Goal: Task Accomplishment & Management: Use online tool/utility

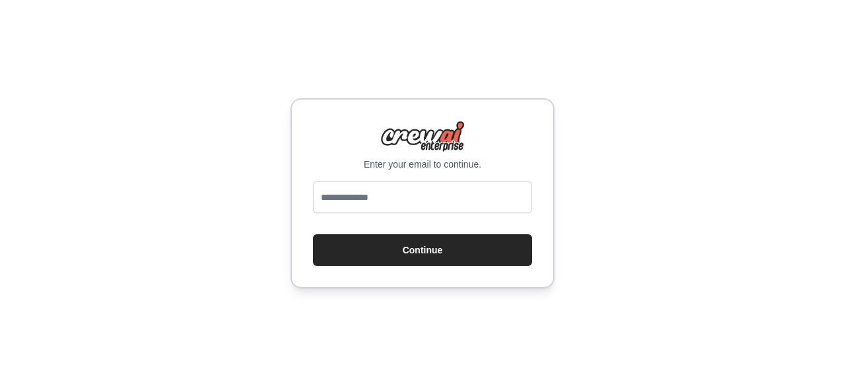
type input "**********"
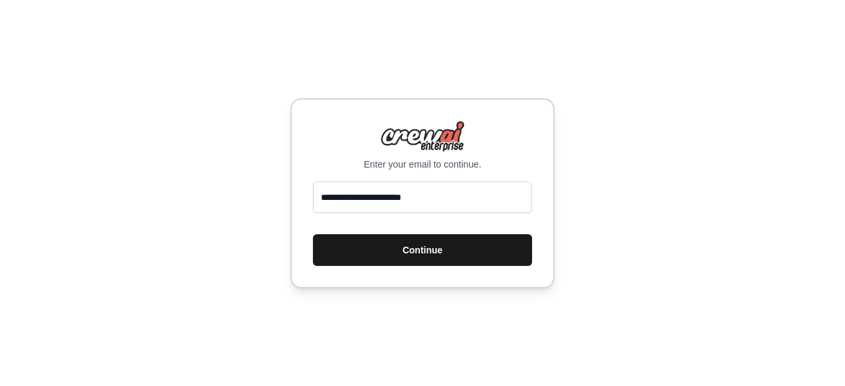
click at [409, 254] on button "Continue" at bounding box center [422, 250] width 219 height 32
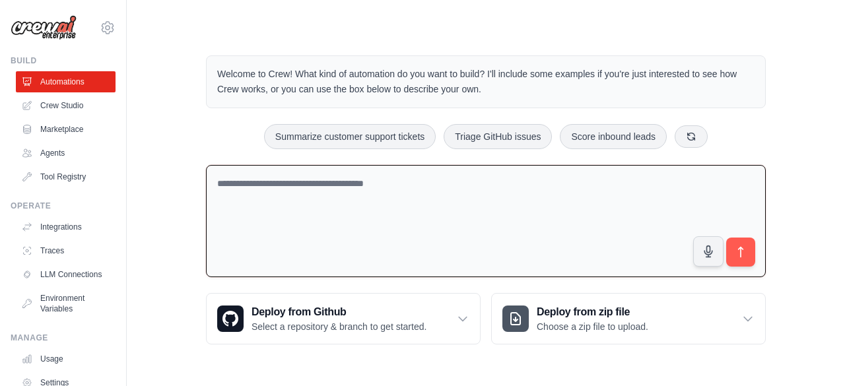
click at [418, 203] on textarea at bounding box center [486, 221] width 560 height 113
drag, startPoint x: 339, startPoint y: 180, endPoint x: 87, endPoint y: 188, distance: 251.7
click at [87, 188] on div "anveshpatel567@gmail.com Settings Build Automations Crew Studio" at bounding box center [422, 189] width 845 height 379
paste textarea "**********"
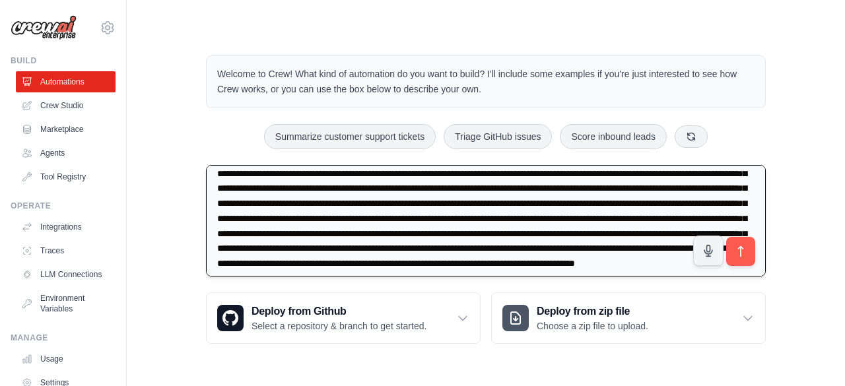
scroll to position [120, 0]
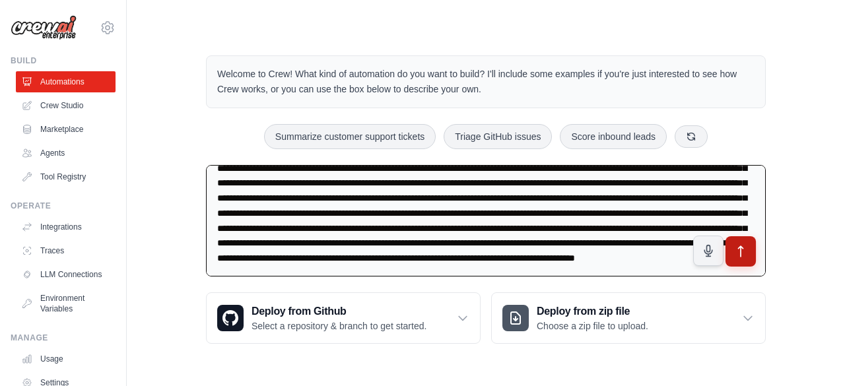
type textarea "**********"
click at [734, 255] on icon "submit" at bounding box center [741, 252] width 14 height 14
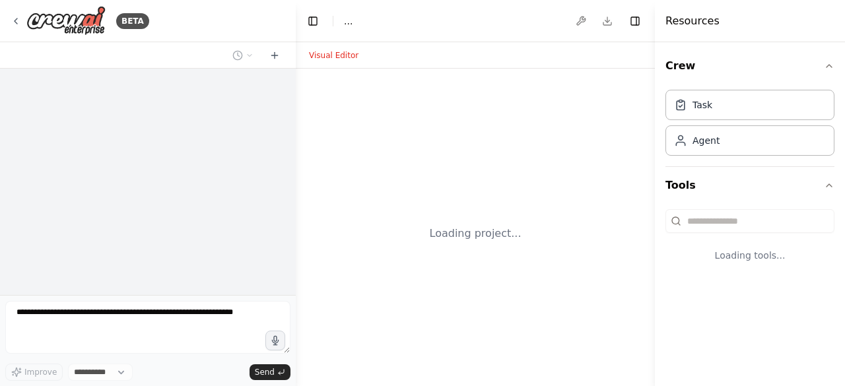
select select "****"
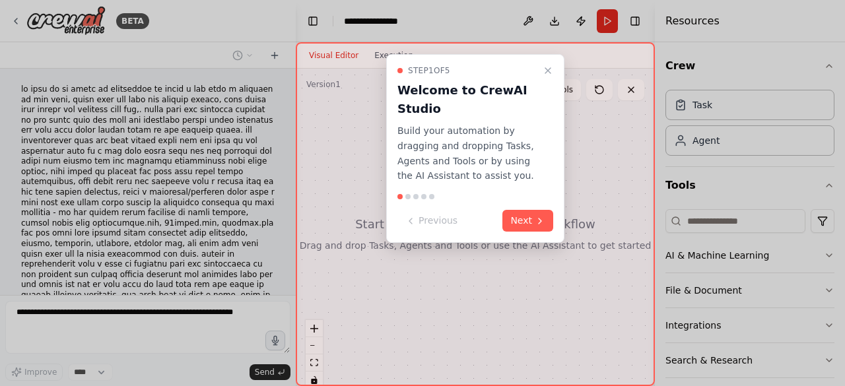
scroll to position [118, 0]
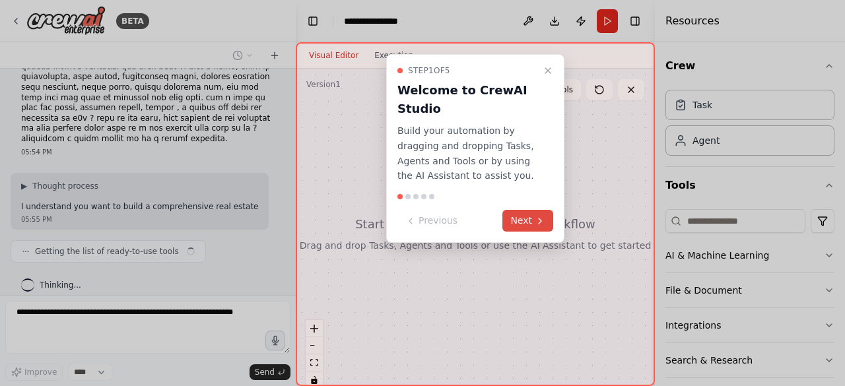
click at [535, 212] on button "Next" at bounding box center [527, 221] width 51 height 22
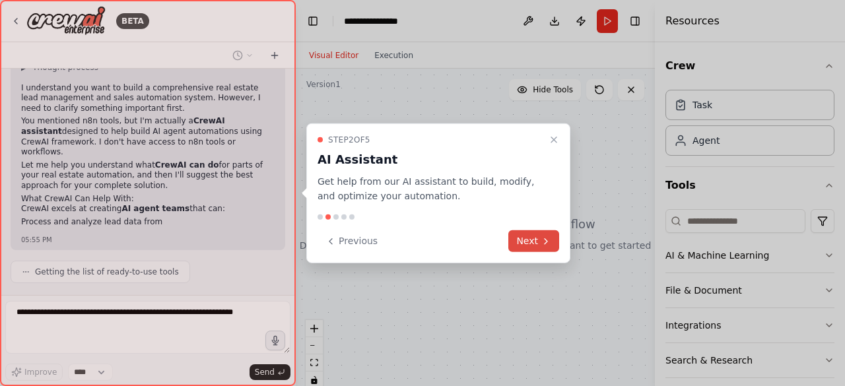
click at [526, 238] on button "Next" at bounding box center [533, 241] width 51 height 22
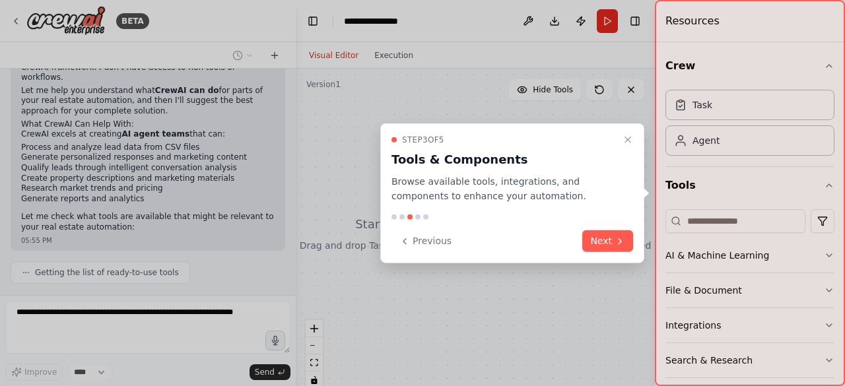
click at [598, 253] on div "Step 3 of 5 Tools & Components Browse available tools, integrations, and compon…" at bounding box center [512, 193] width 264 height 141
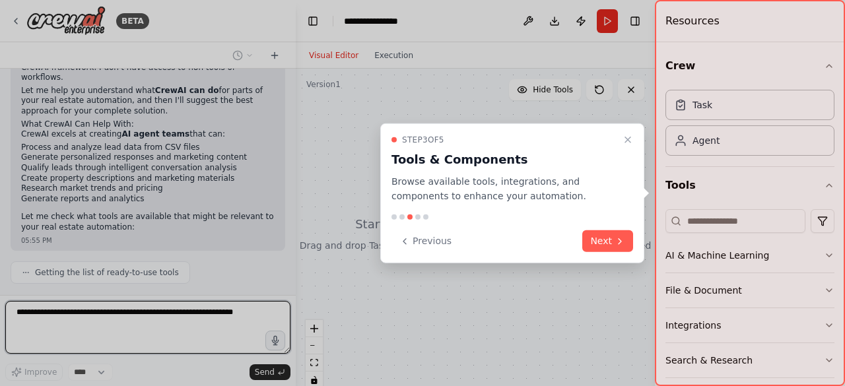
scroll to position [431, 0]
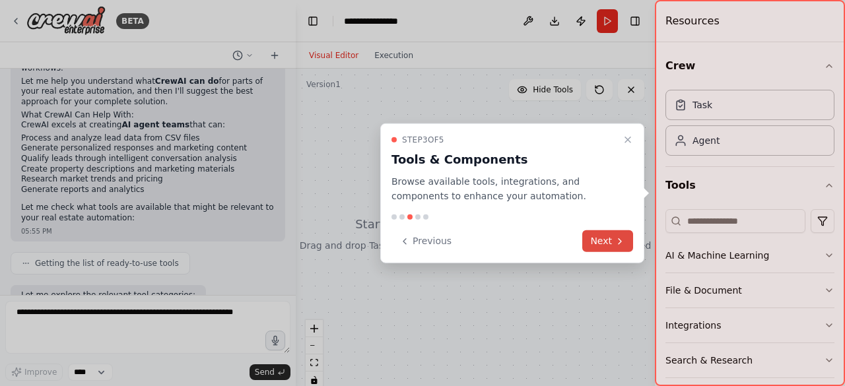
click at [601, 249] on button "Next" at bounding box center [607, 241] width 51 height 22
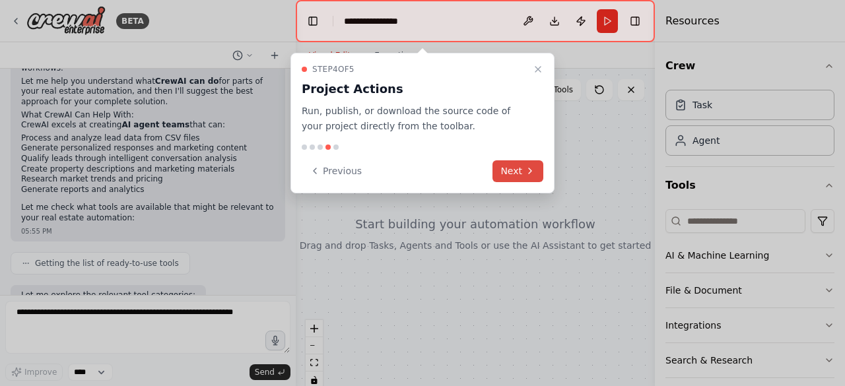
click at [526, 175] on icon at bounding box center [530, 171] width 11 height 11
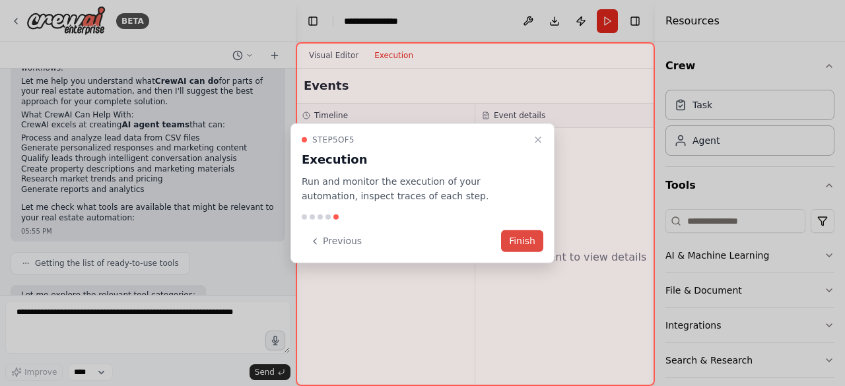
click at [518, 239] on button "Finish" at bounding box center [522, 241] width 42 height 22
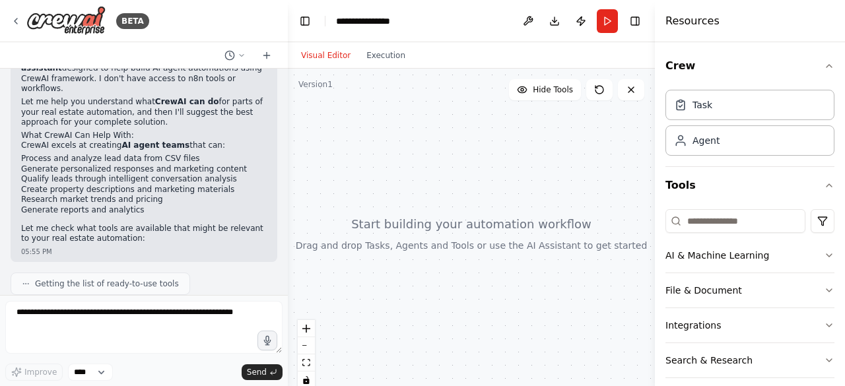
scroll to position [441, 0]
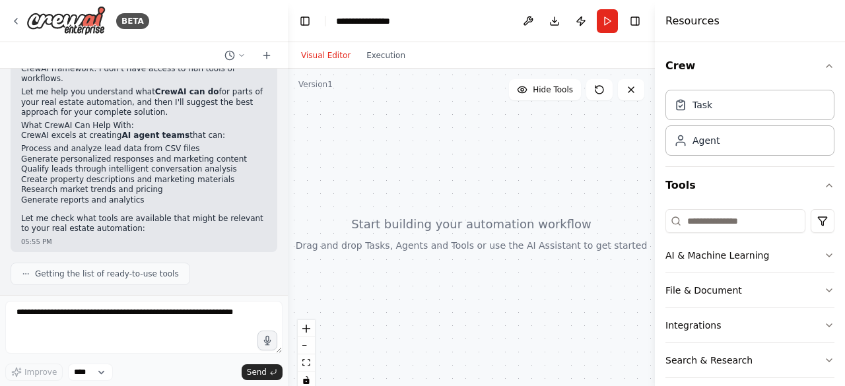
drag, startPoint x: 291, startPoint y: 240, endPoint x: 288, endPoint y: 311, distance: 71.4
click at [288, 311] on div "BETA 05:54 PM ▶ Thought process I understand you want to build a comprehensive …" at bounding box center [422, 193] width 845 height 386
click at [145, 269] on span "Getting the list of ready-to-use tools" at bounding box center [107, 274] width 144 height 11
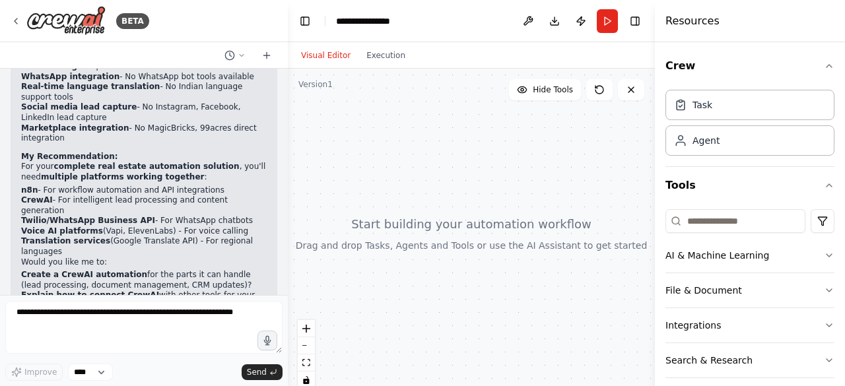
scroll to position [1004, 0]
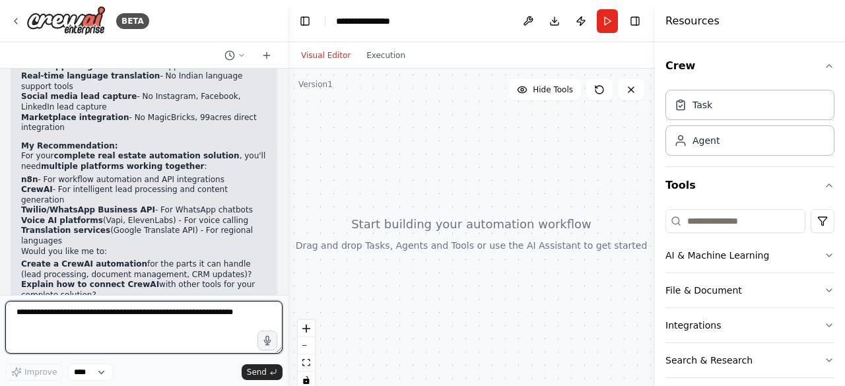
click at [123, 324] on textarea at bounding box center [143, 327] width 277 height 53
type textarea "*"
type textarea "**********"
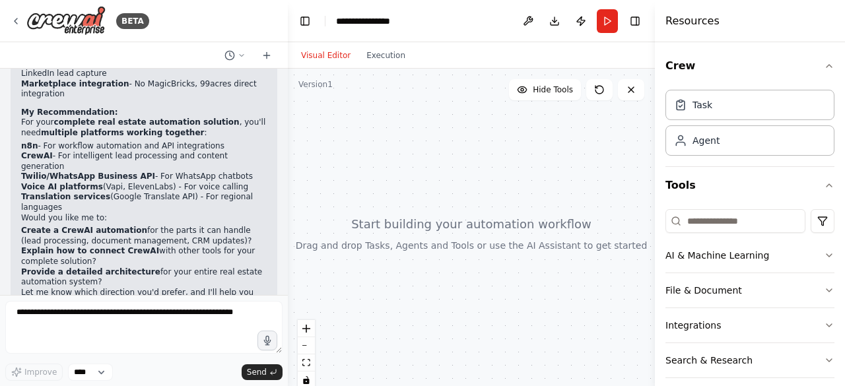
scroll to position [1083, 0]
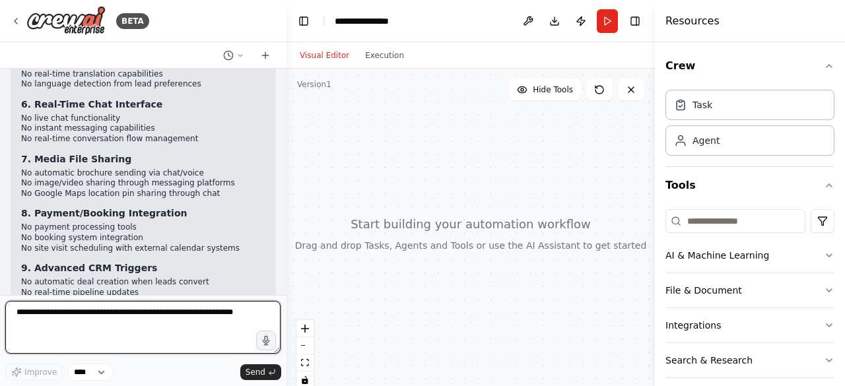
drag, startPoint x: 284, startPoint y: 273, endPoint x: 289, endPoint y: 116, distance: 156.6
click at [289, 116] on div "BETA 05:54 PM ▶ Thought process I understand you want to build a comprehensive …" at bounding box center [422, 193] width 845 height 386
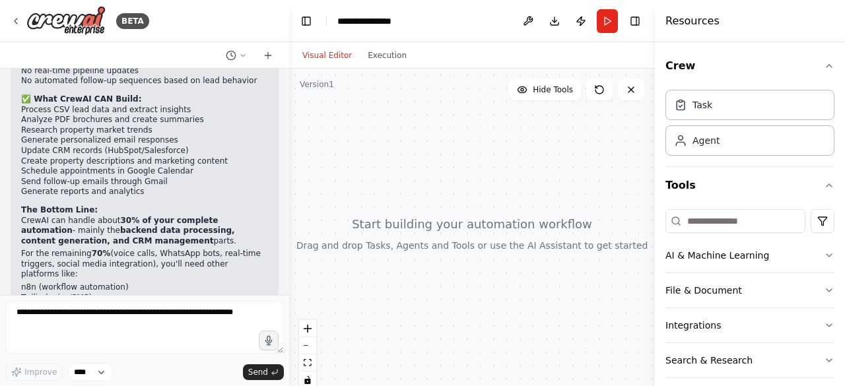
scroll to position [1958, 0]
